Goal: Information Seeking & Learning: Check status

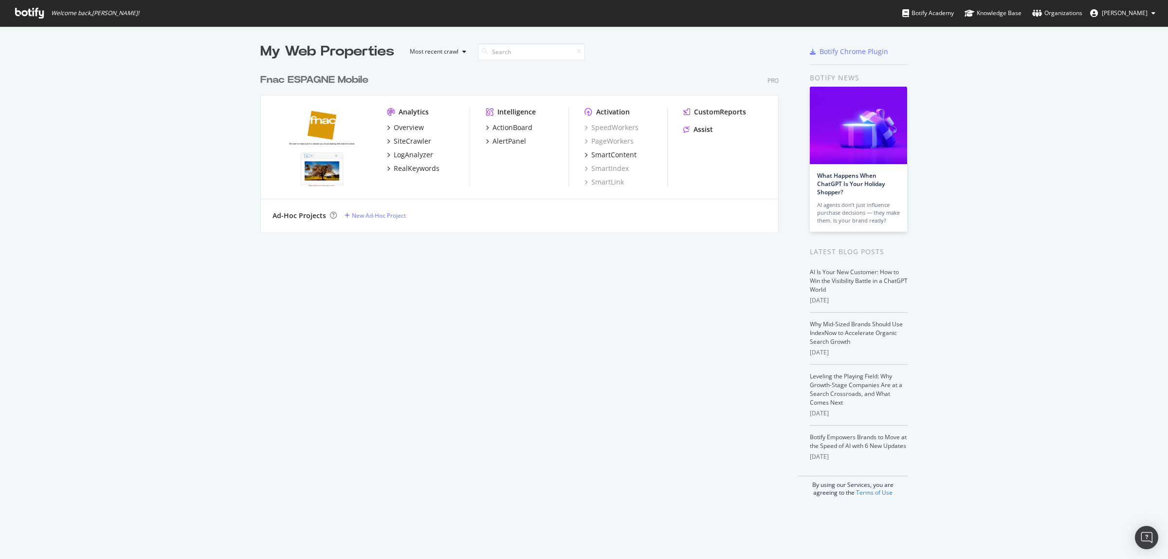
click at [397, 142] on div "SiteCrawler" at bounding box center [412, 141] width 37 height 10
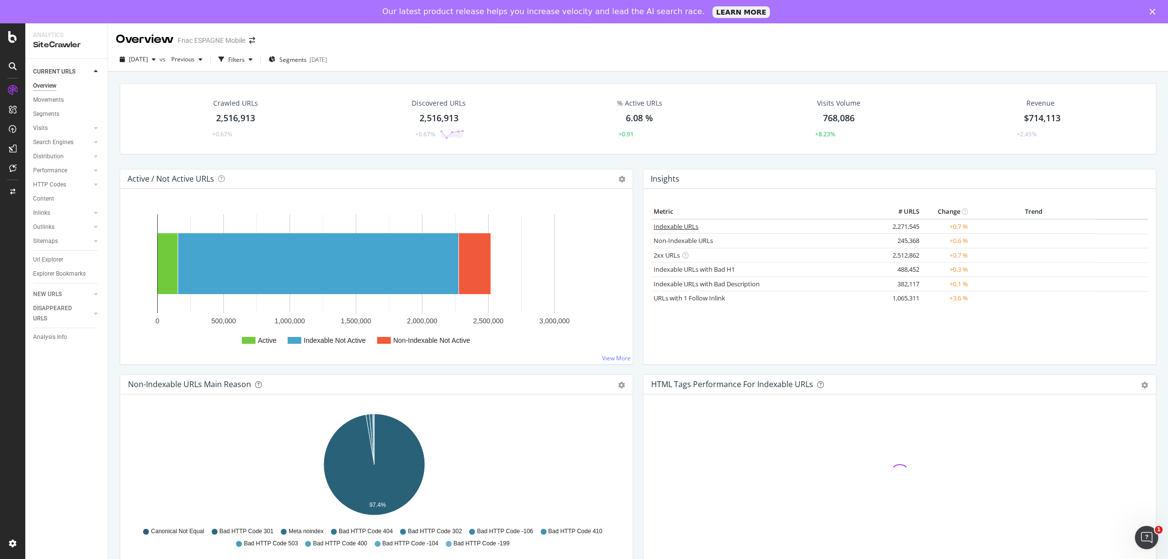
click at [678, 226] on link "Indexable URLs" at bounding box center [676, 226] width 45 height 9
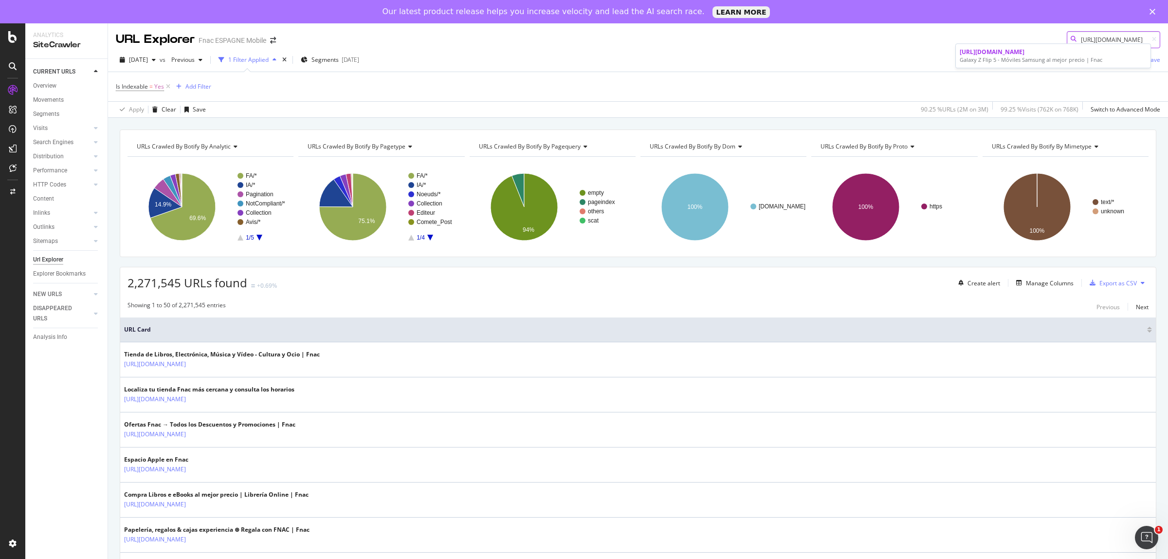
click at [1079, 34] on input "https://www.fnac.es/Samsung-Galaxy-Z-Flip-5/Moviles-Samsung/nsh132408" at bounding box center [1113, 39] width 93 height 17
paste input "old-5/Moviles-Samsung/nsh132409"
drag, startPoint x: 1065, startPoint y: 35, endPoint x: 1167, endPoint y: 68, distance: 107.4
click at [1167, 68] on div "URL Explorer Fnac ESPAGNE Mobile https://www.fnac.es/Samsung-Galaxy-Z-Flip-5/Mo…" at bounding box center [638, 302] width 1060 height 559
click at [1072, 38] on input "[URL][DOMAIN_NAME]" at bounding box center [1113, 39] width 93 height 17
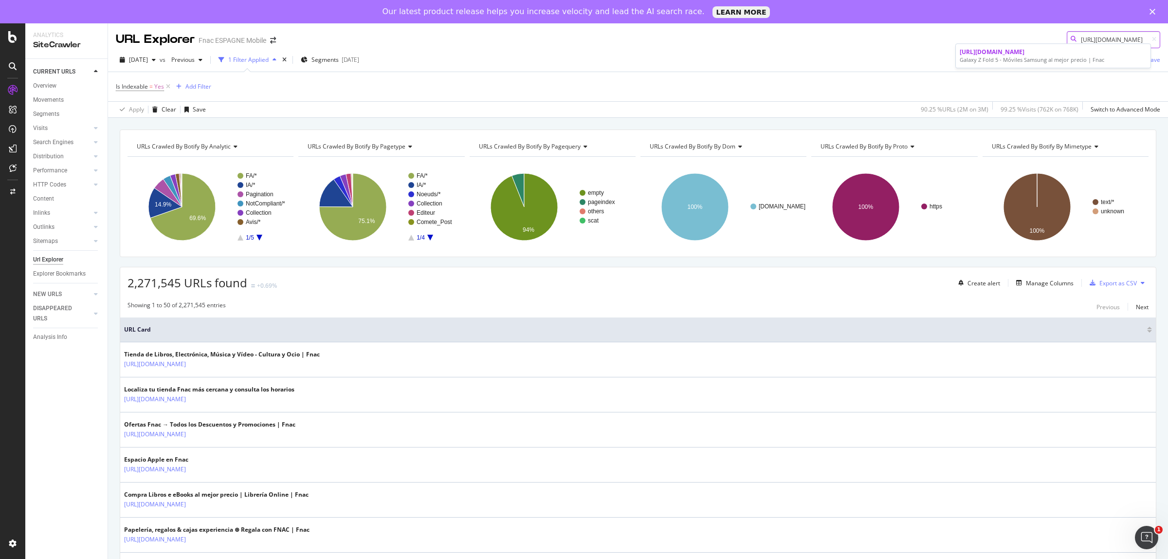
drag, startPoint x: 1072, startPoint y: 37, endPoint x: 1167, endPoint y: 93, distance: 110.6
click at [1167, 93] on div "URL Explorer Fnac ESPAGNE Mobile https://www.fnac.es/Samsung-Galaxy-Z-Fold-5/Mo…" at bounding box center [638, 302] width 1060 height 559
paste input "https://www.fnac.es/iPhone-reacondicionados/Apple-iPhone/nsh129984"
drag, startPoint x: 1137, startPoint y: 36, endPoint x: 985, endPoint y: 36, distance: 151.8
click at [985, 36] on div "URL Explorer Fnac ESPAGNE Mobile hhttps://www.fnac.es/iPhone-reacondicionados/A…" at bounding box center [638, 35] width 1060 height 25
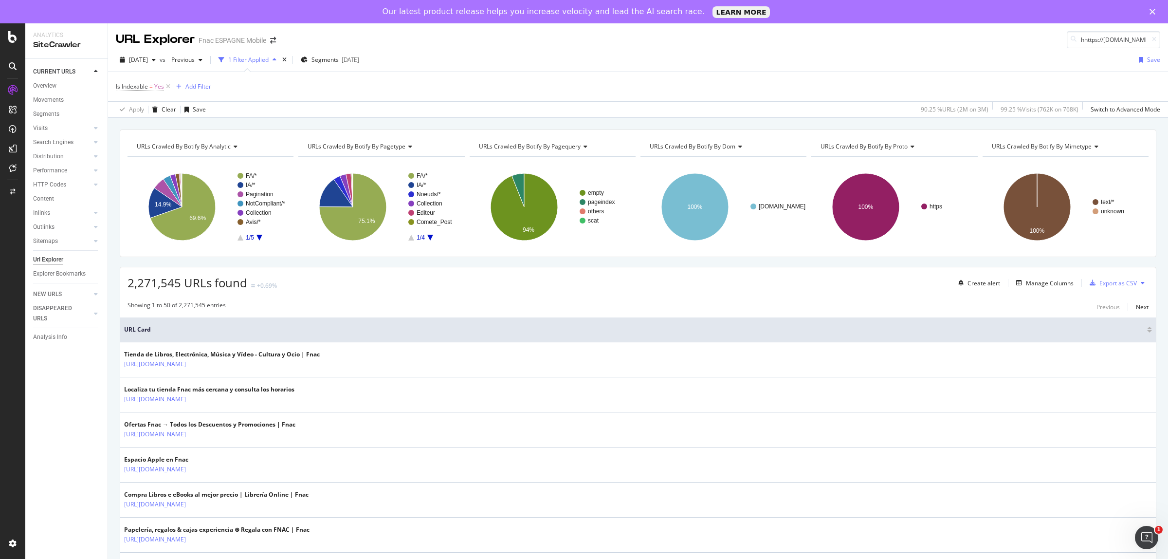
click at [875, 62] on div "2025 Aug. 1st vs Previous 1 Filter Applied Segments 2024-12-16 Save" at bounding box center [638, 61] width 1060 height 19
click at [1067, 38] on div at bounding box center [1074, 39] width 14 height 7
drag, startPoint x: 1069, startPoint y: 39, endPoint x: 1167, endPoint y: 68, distance: 102.4
click at [1167, 68] on div "URL Explorer Fnac ESPAGNE Mobile hhttps://www.fnac.es/iPhone-reacondicionados/A…" at bounding box center [638, 302] width 1060 height 559
click at [1073, 41] on input "hhttps://www.fnac.es/iPhone-reacondicionados/Apple-iPhone/nsh129984" at bounding box center [1113, 39] width 93 height 17
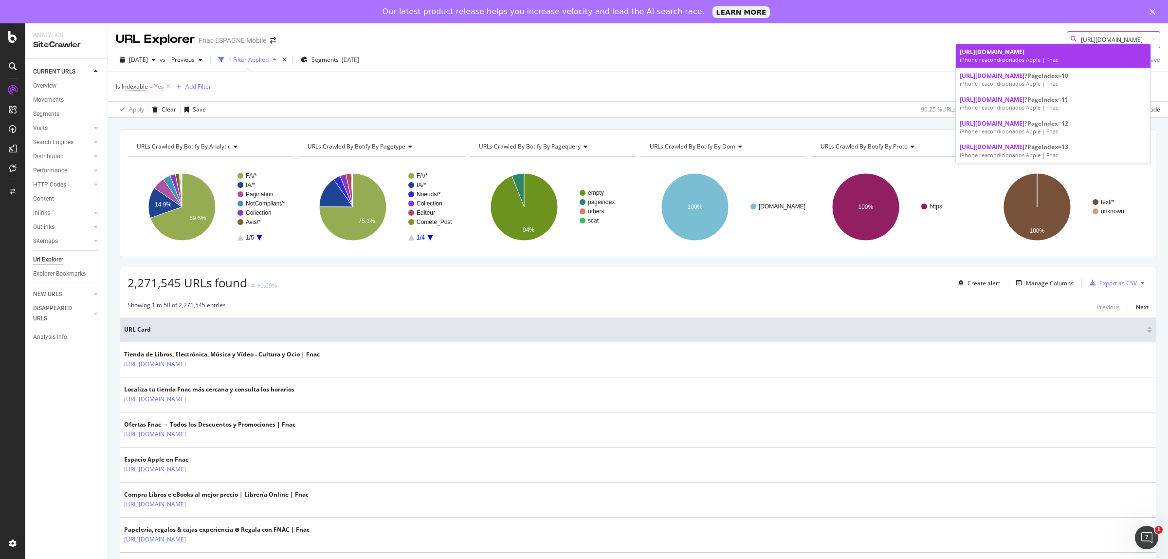
type input "https://www.fnac.es/iPhone-reacondicionados/Apple-iPhone/nsh129984"
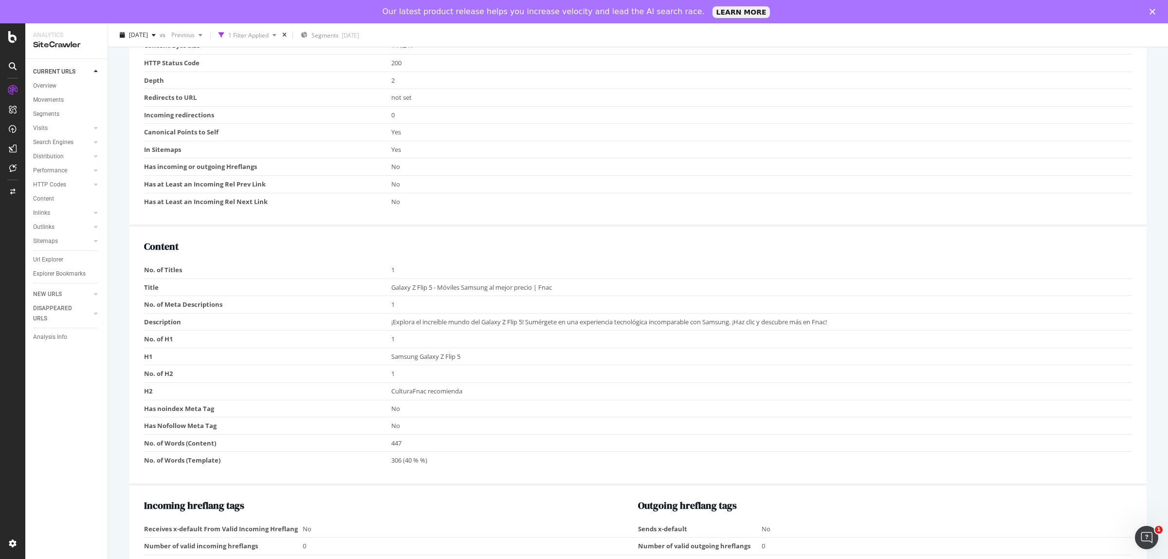
scroll to position [487, 0]
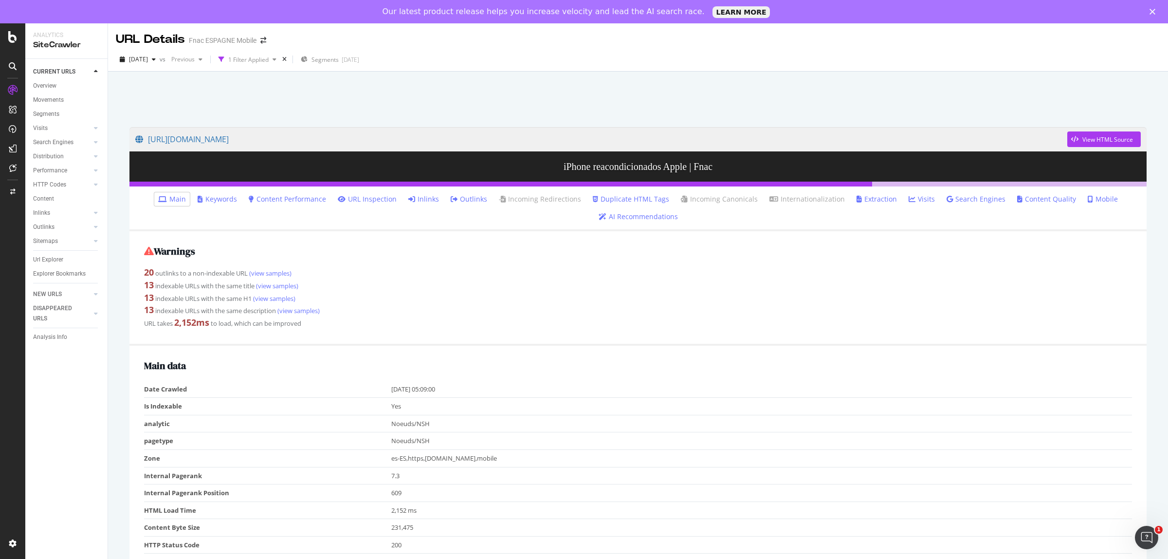
click at [429, 197] on link "Inlinks" at bounding box center [423, 199] width 31 height 10
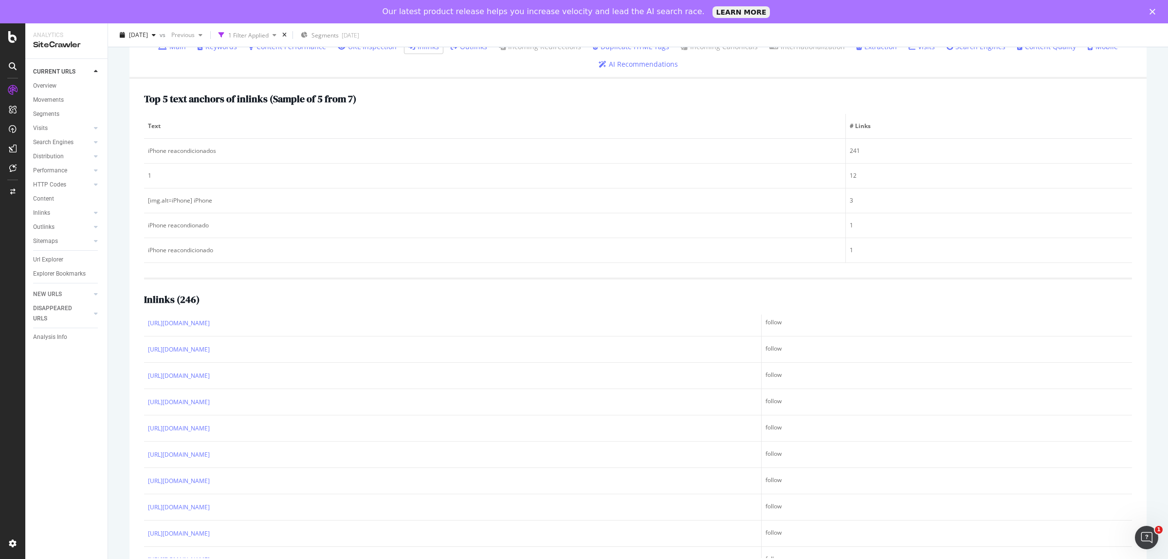
scroll to position [6083, 0]
